Goal: Book appointment/travel/reservation

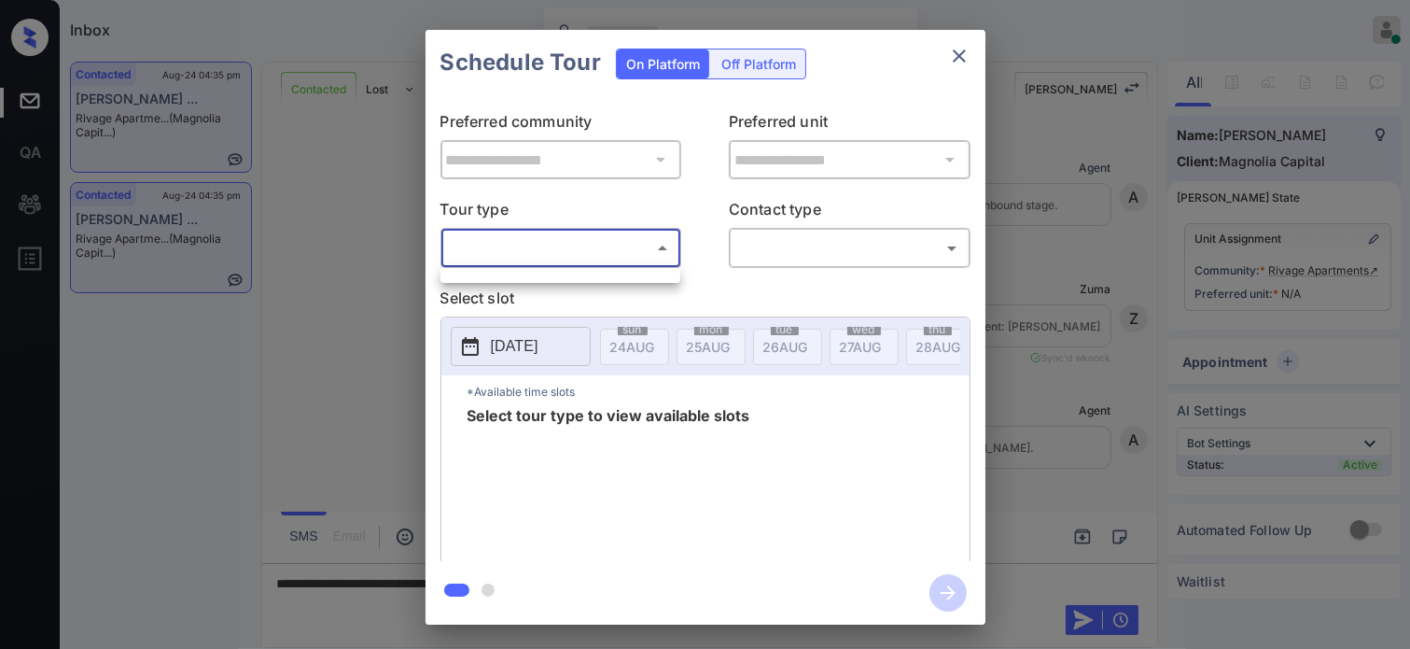
scroll to position [1280, 0]
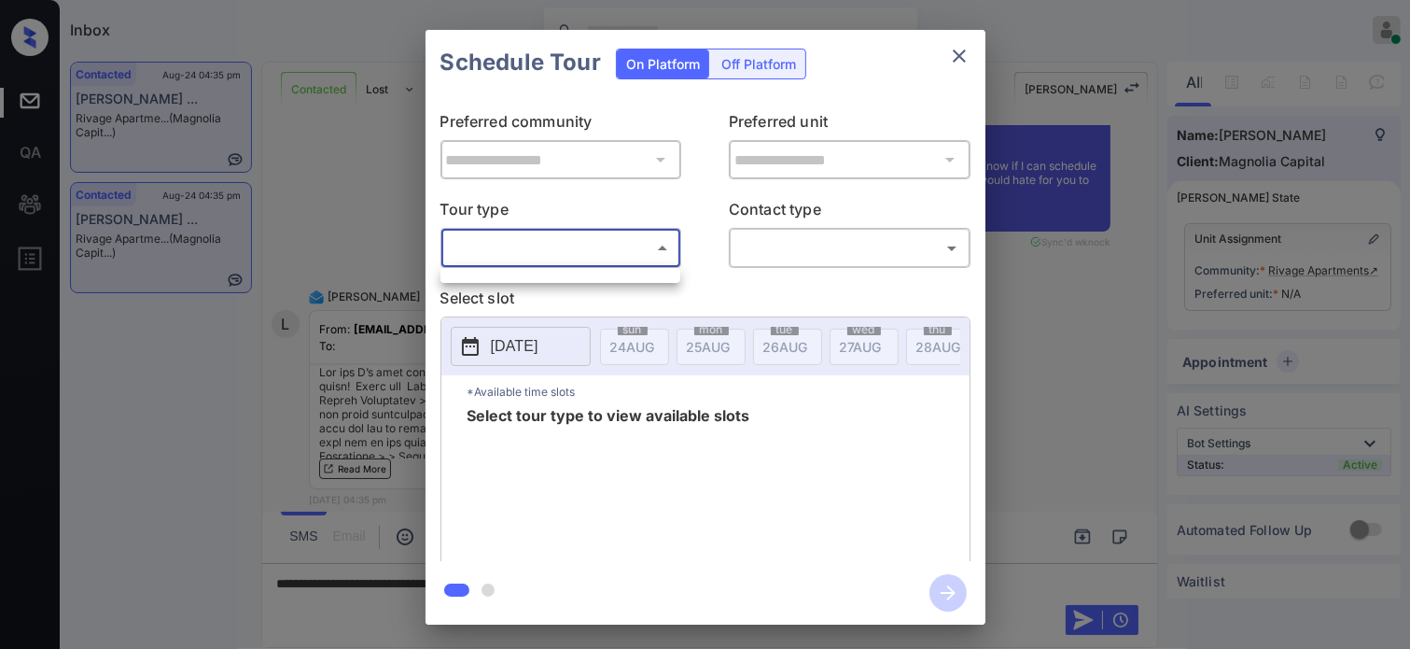
click at [1113, 279] on div at bounding box center [705, 324] width 1410 height 649
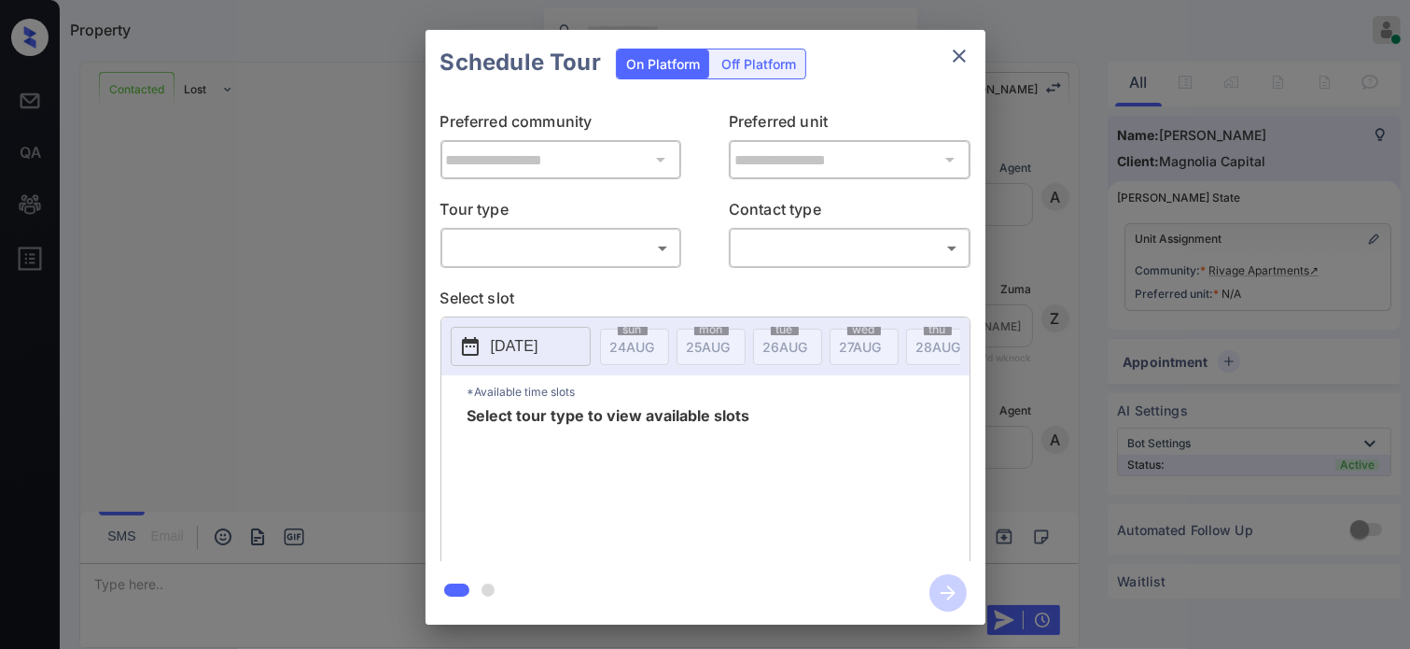
scroll to position [1654, 0]
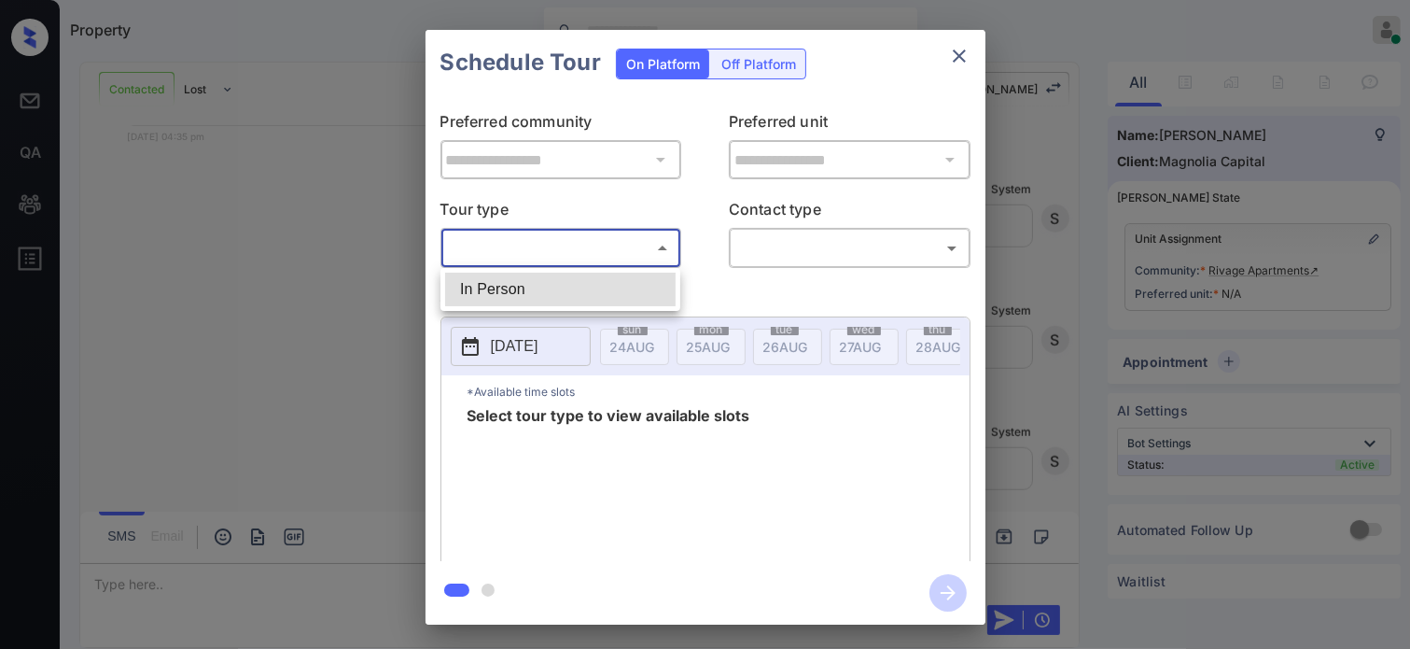
click at [653, 251] on body "Property Hope Jatap Online Set yourself offline Set yourself on break Profile S…" at bounding box center [705, 324] width 1410 height 649
click at [355, 283] on div at bounding box center [705, 324] width 1410 height 649
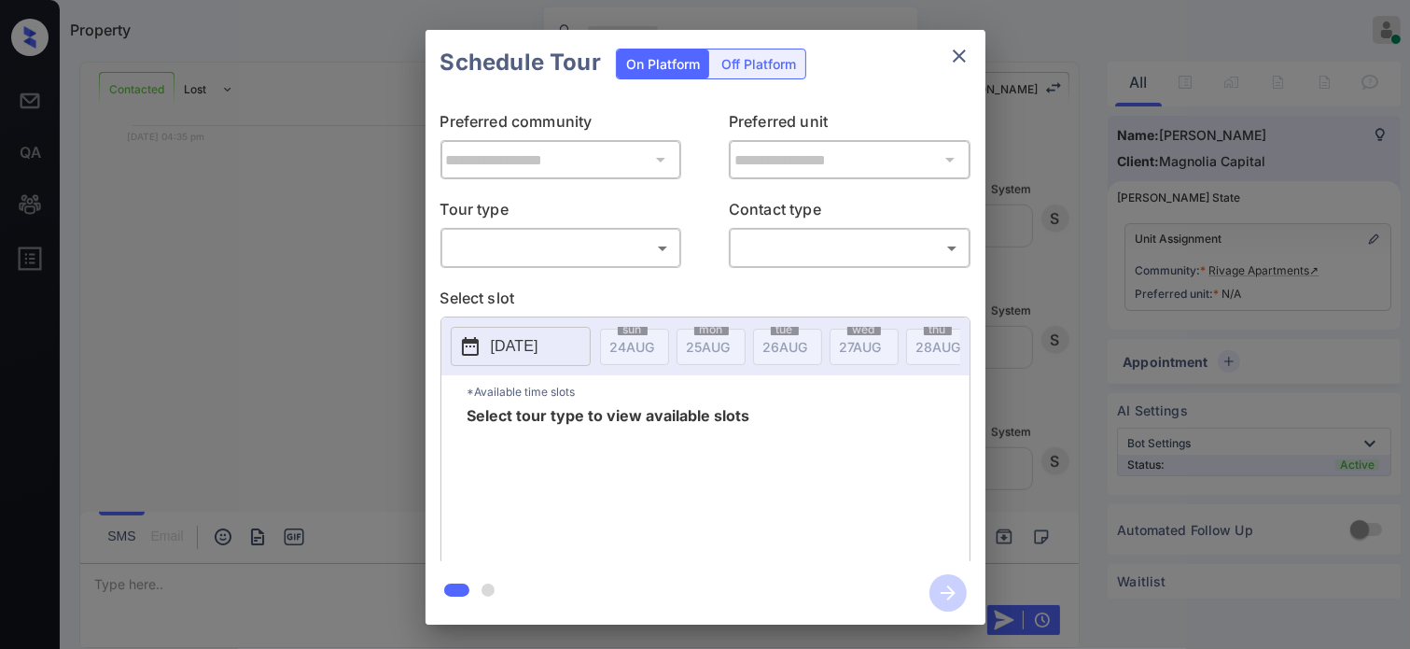
click at [415, 461] on div "**********" at bounding box center [705, 327] width 1410 height 654
